Goal: Navigation & Orientation: Understand site structure

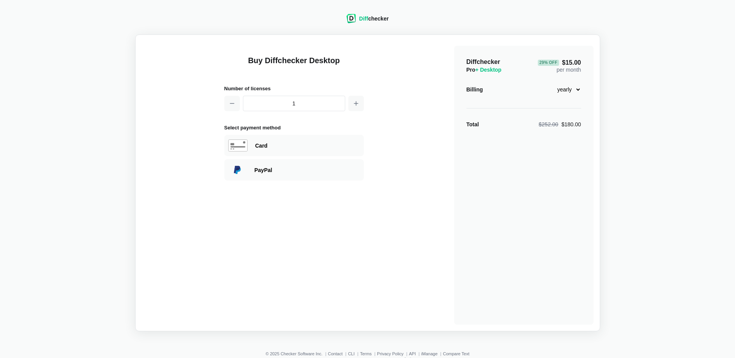
click at [575, 90] on select "monthly yearly" at bounding box center [564, 89] width 33 height 13
select select "desktop-monthly-21"
click at [548, 83] on select "monthly yearly" at bounding box center [564, 89] width 33 height 13
click at [378, 18] on div "Diff checker" at bounding box center [373, 19] width 29 height 8
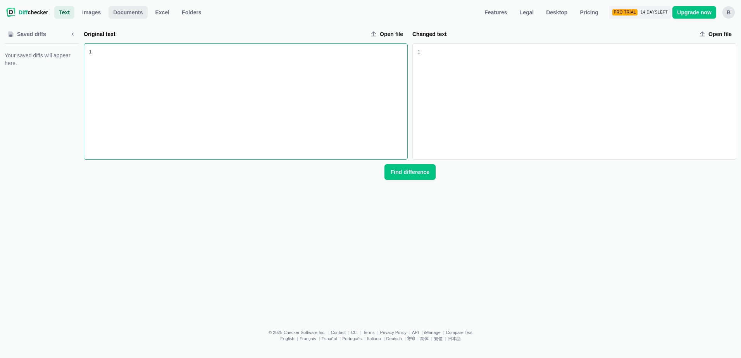
click at [125, 10] on span "Documents" at bounding box center [128, 13] width 33 height 8
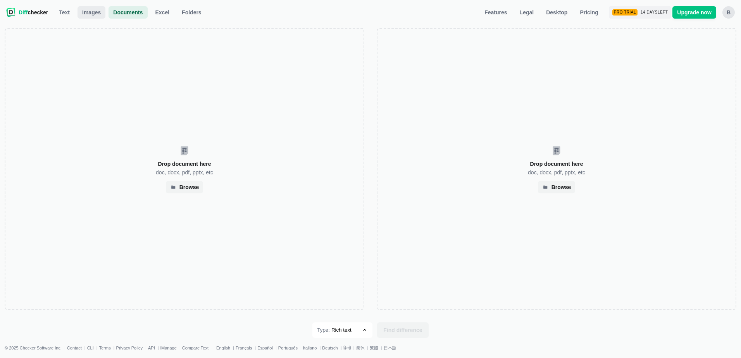
click at [88, 13] on span "Images" at bounding box center [92, 13] width 22 height 8
